Goal: Transaction & Acquisition: Purchase product/service

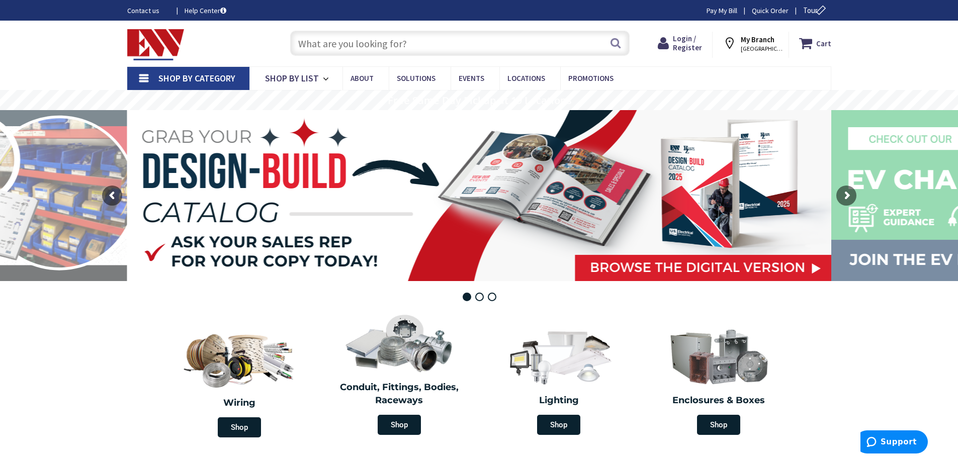
click at [538, 44] on input "text" at bounding box center [460, 43] width 340 height 25
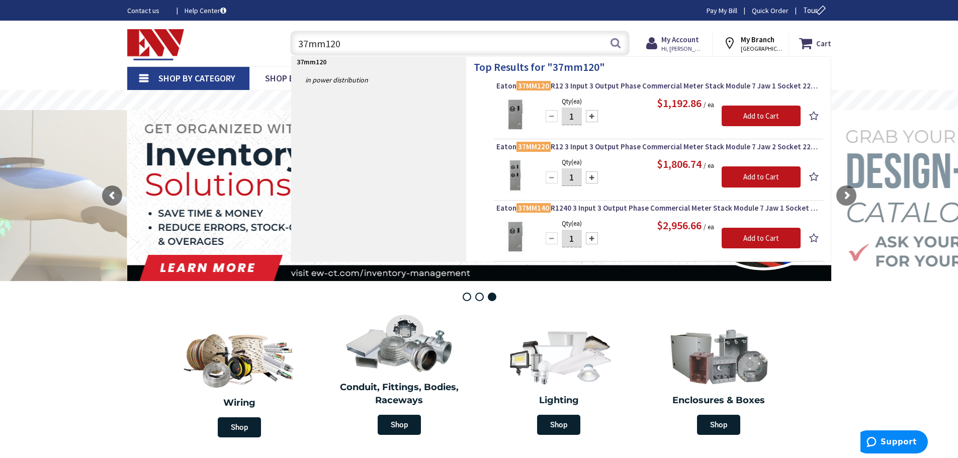
click at [391, 45] on input "37mm120" at bounding box center [460, 43] width 340 height 25
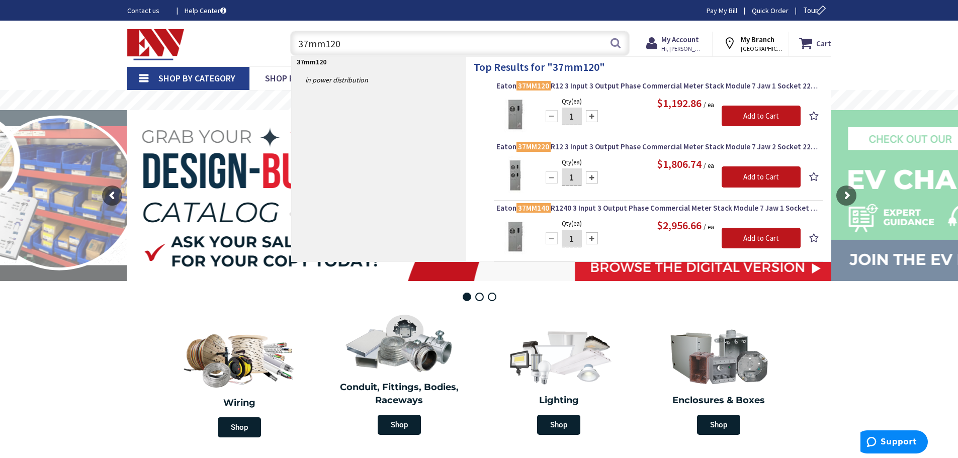
drag, startPoint x: 373, startPoint y: 44, endPoint x: 275, endPoint y: 42, distance: 98.1
click at [275, 42] on div "Toggle Nav 37mm120 37mm120 Search Cart My Cart Close" at bounding box center [479, 44] width 719 height 34
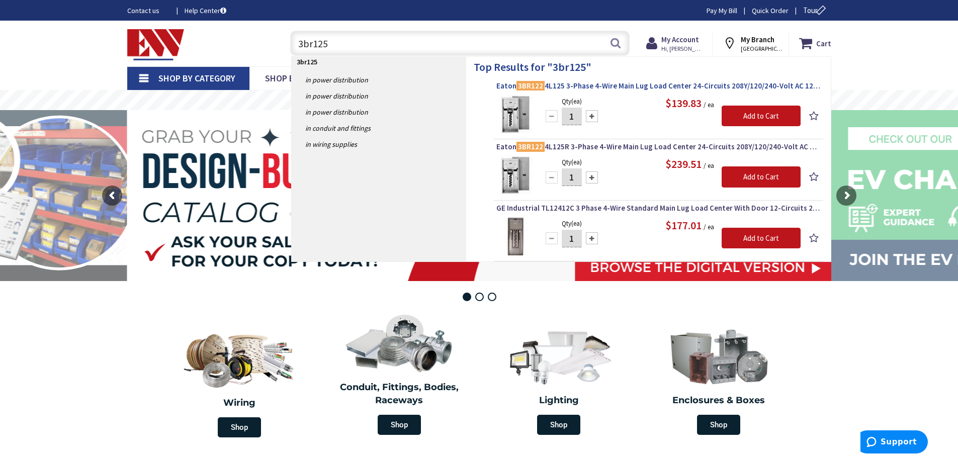
type input "3br125"
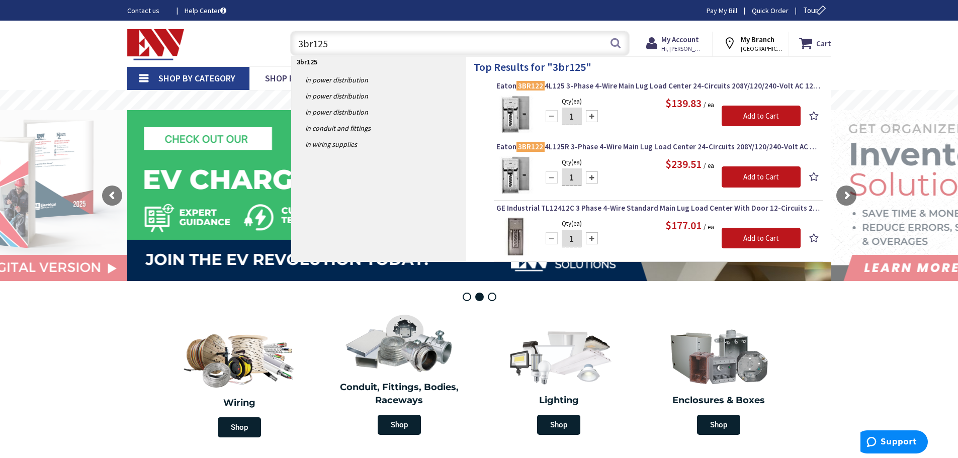
click at [329, 38] on input "3br125" at bounding box center [460, 43] width 340 height 25
drag, startPoint x: 351, startPoint y: 44, endPoint x: 263, endPoint y: 35, distance: 88.0
click at [263, 35] on div "Toggle Nav 3br125 3br125 Search Cart My Cart Close" at bounding box center [479, 44] width 719 height 34
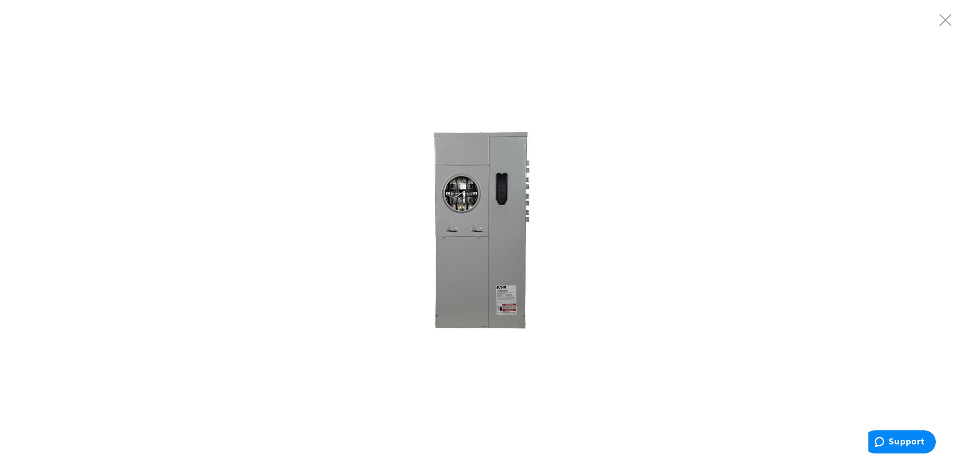
click at [231, 145] on div at bounding box center [483, 229] width 966 height 458
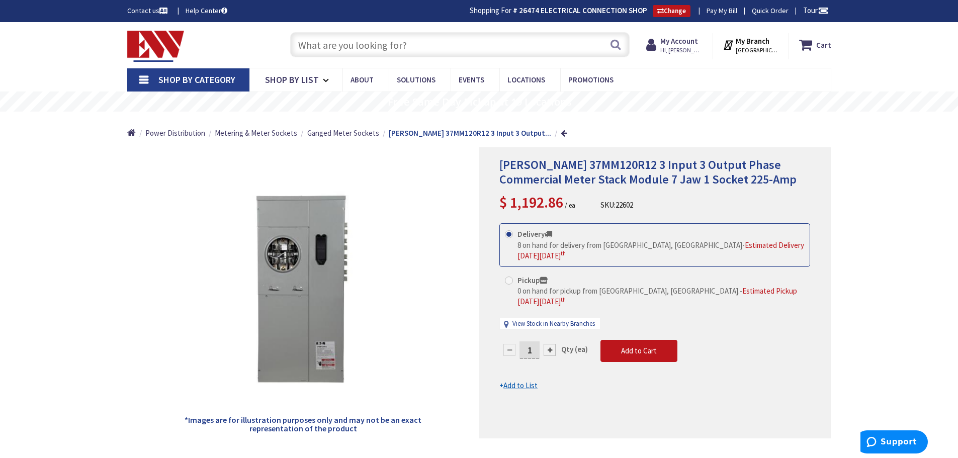
click at [410, 60] on div "Search" at bounding box center [457, 44] width 345 height 32
click at [408, 49] on input "text" at bounding box center [460, 44] width 340 height 25
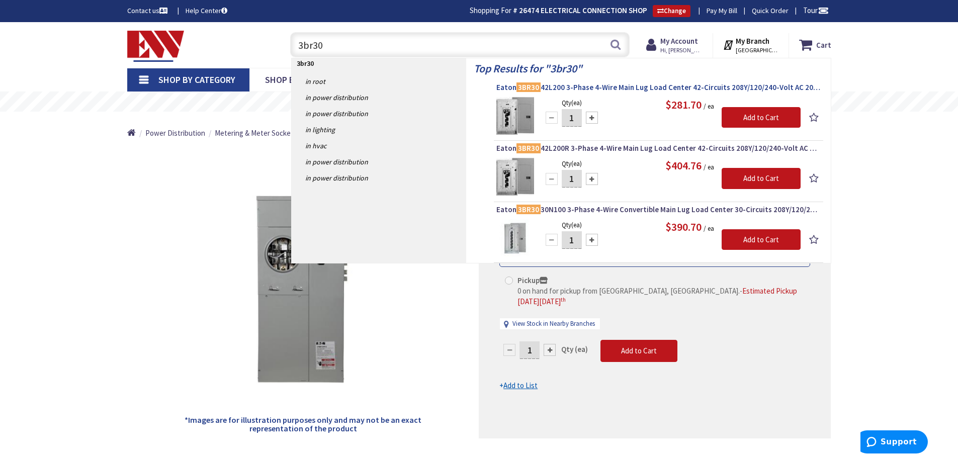
type input "3br30"
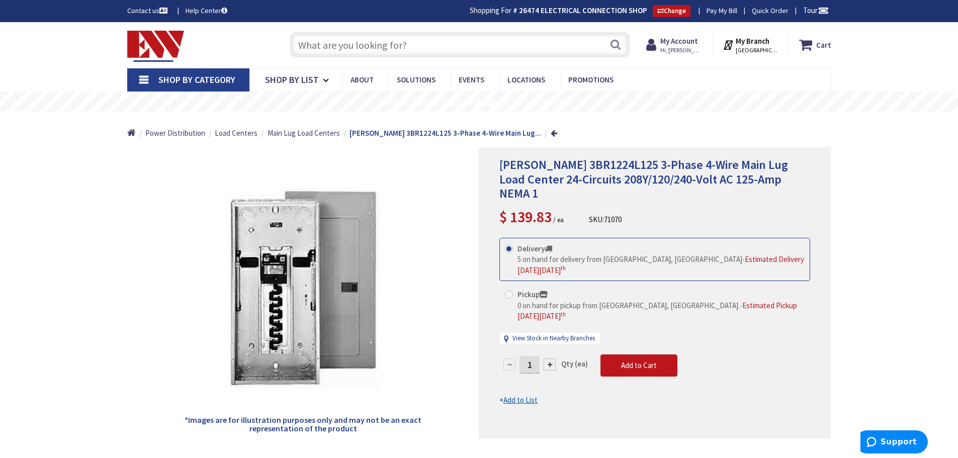
click at [428, 43] on input "text" at bounding box center [460, 44] width 340 height 25
type input "3"
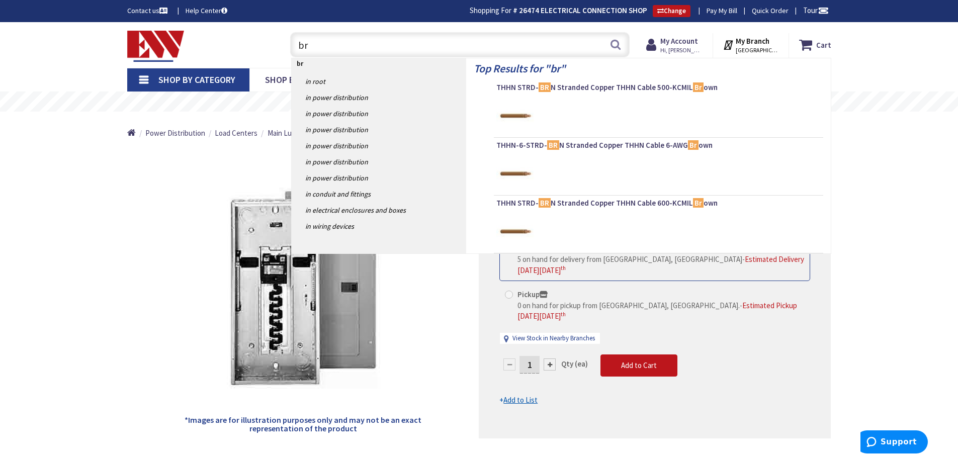
type input "b"
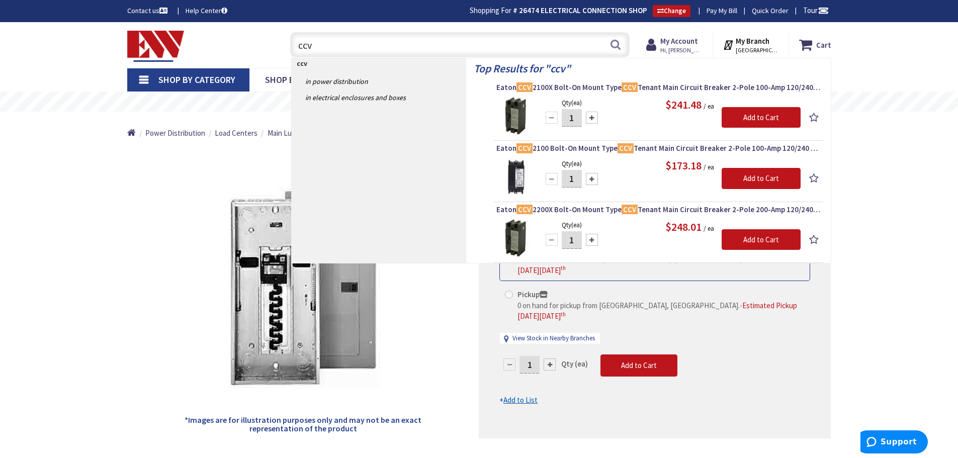
click at [307, 46] on input "ccv" at bounding box center [460, 44] width 340 height 25
click at [323, 47] on input "cv" at bounding box center [460, 44] width 340 height 25
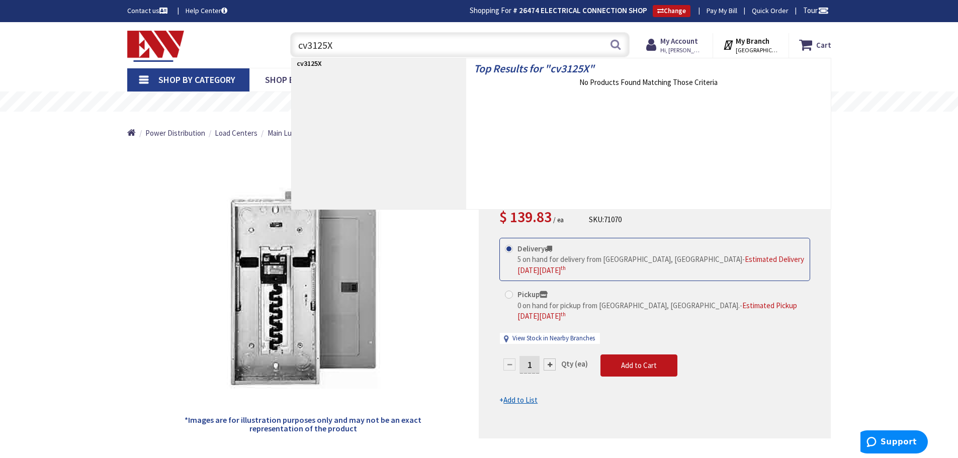
drag, startPoint x: 351, startPoint y: 46, endPoint x: 285, endPoint y: 41, distance: 65.6
click at [285, 41] on div "cv3125X cv3125X Search" at bounding box center [457, 44] width 345 height 32
type input "cv3125X"
